Goal: Use online tool/utility: Use online tool/utility

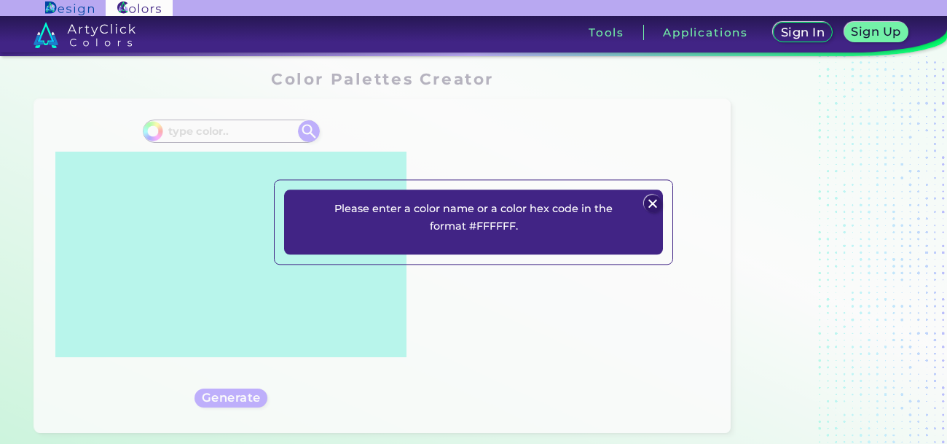
click at [656, 211] on img at bounding box center [652, 203] width 17 height 17
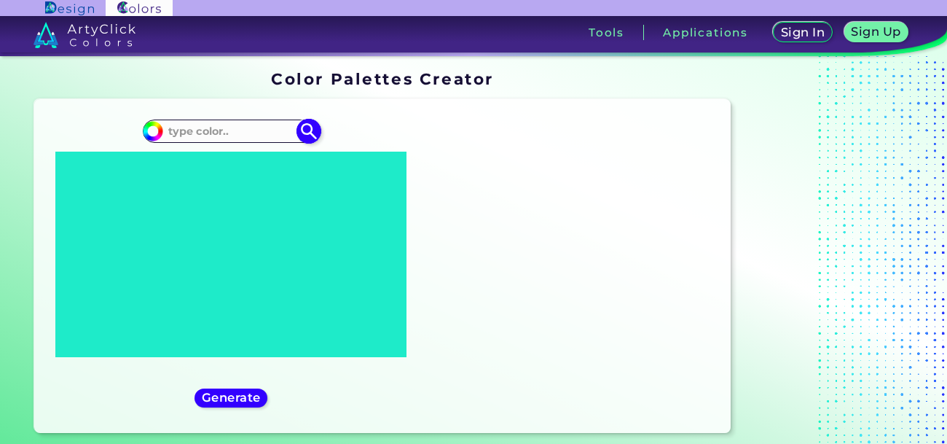
click at [197, 135] on input at bounding box center [231, 131] width 136 height 20
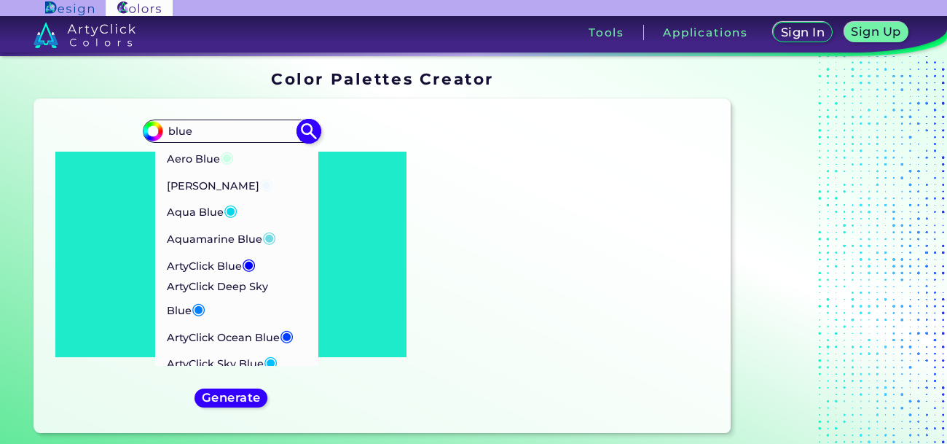
type input "blue"
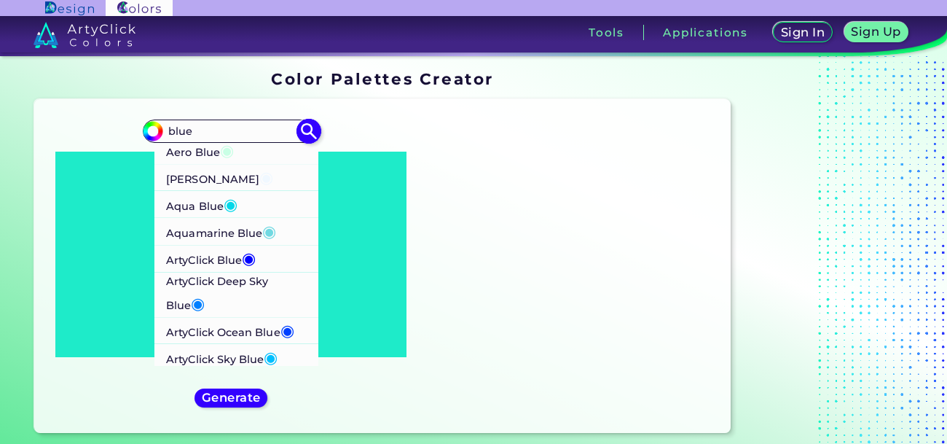
click at [200, 259] on p "ArtyClick Blue ◉" at bounding box center [211, 258] width 90 height 27
type input "#0000ff"
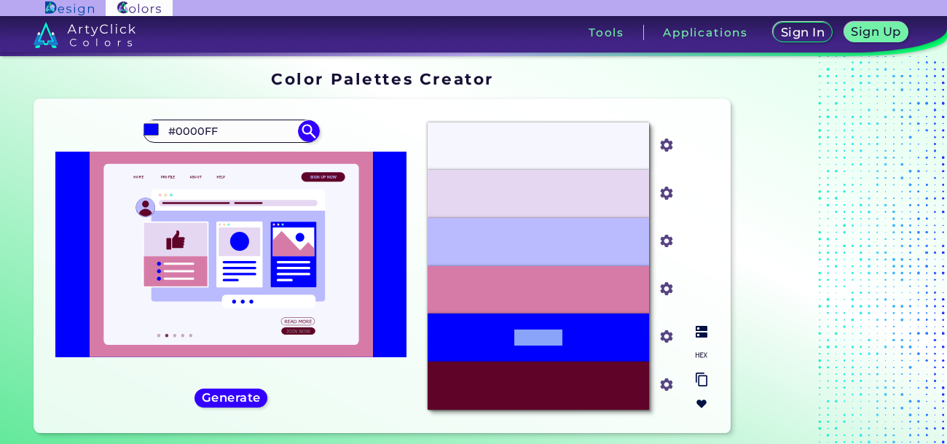
drag, startPoint x: 474, startPoint y: 347, endPoint x: 617, endPoint y: 334, distance: 144.1
click at [617, 334] on div "#0000FF" at bounding box center [538, 337] width 221 height 48
copy p "#0000FF"
click at [617, 334] on div "#0000FF" at bounding box center [538, 337] width 221 height 48
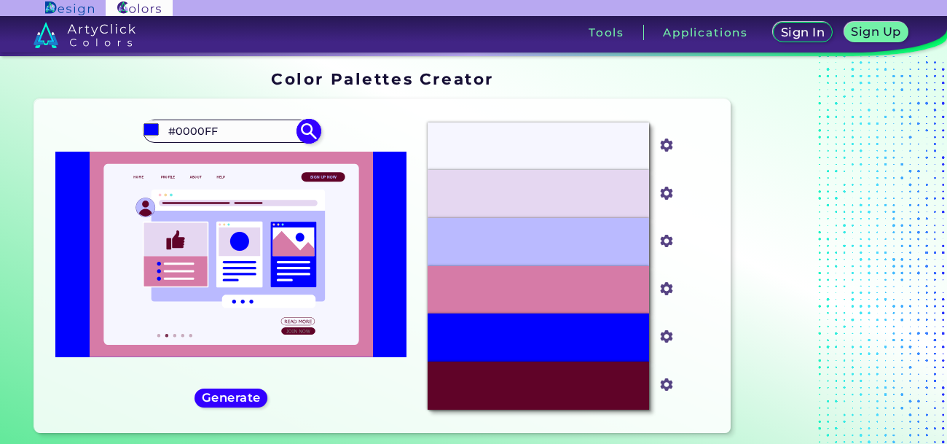
click at [229, 136] on input "#0000FF" at bounding box center [231, 131] width 136 height 20
type input "#"
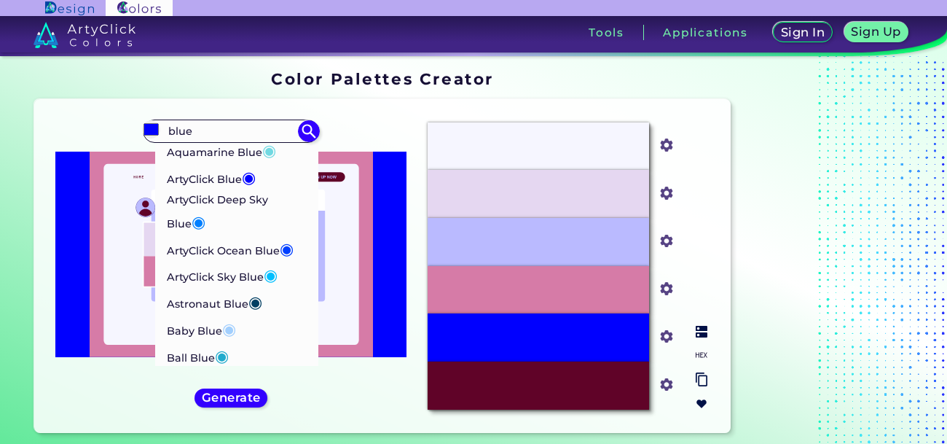
scroll to position [87, 0]
type input "blue"
click at [189, 191] on p "ArtyClick Deep Sky Blue ◉" at bounding box center [237, 212] width 140 height 44
type input "#007fff"
type input "#007FFF"
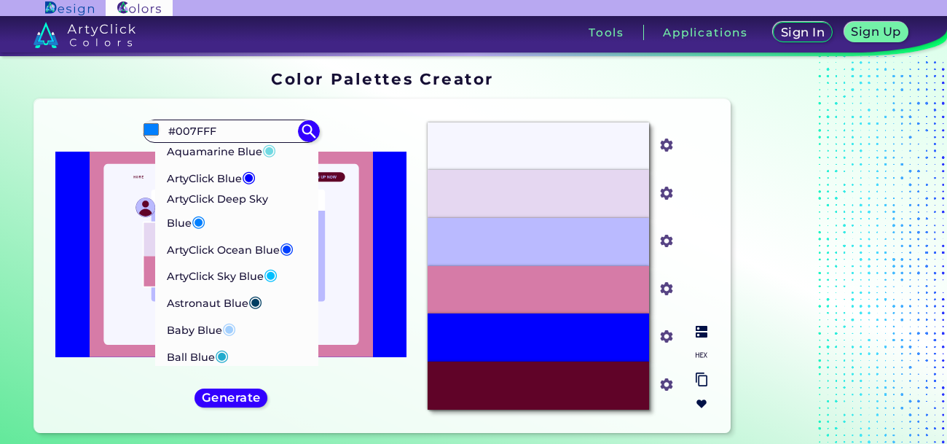
scroll to position [0, 0]
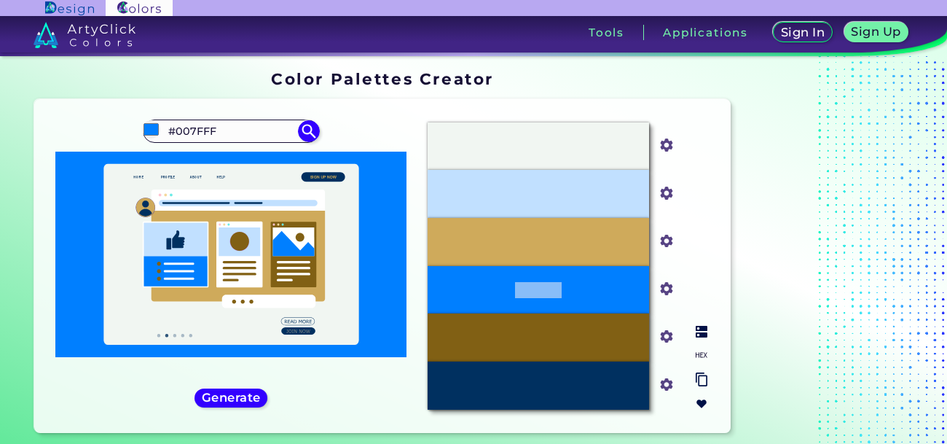
drag, startPoint x: 452, startPoint y: 283, endPoint x: 642, endPoint y: 284, distance: 190.2
click at [642, 284] on div "#007FFF" at bounding box center [538, 290] width 221 height 48
drag, startPoint x: 447, startPoint y: 295, endPoint x: 586, endPoint y: 286, distance: 139.5
click at [586, 286] on div "#007FFF" at bounding box center [538, 290] width 221 height 48
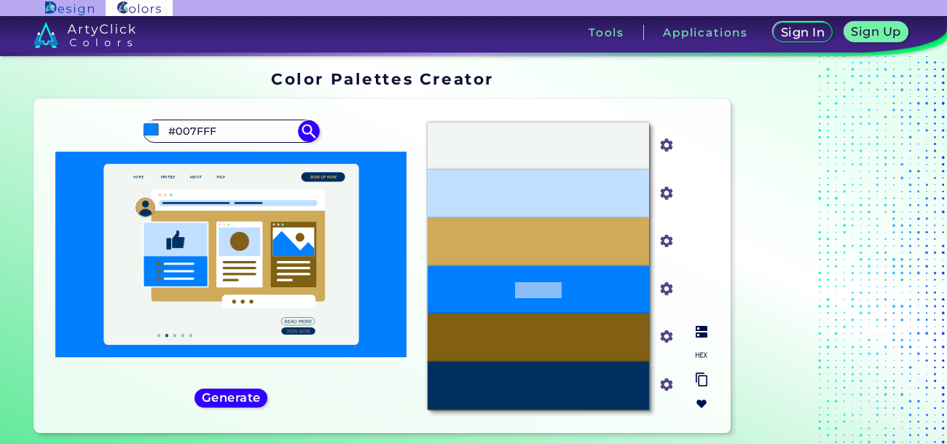
copy p "#007FFF"
